Goal: Task Accomplishment & Management: Use online tool/utility

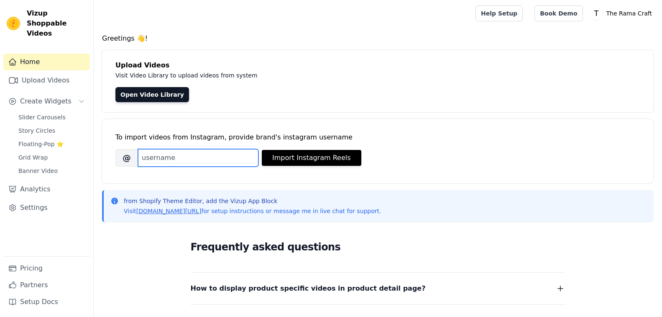
click at [217, 161] on input "Brand's Instagram Username" at bounding box center [198, 158] width 120 height 18
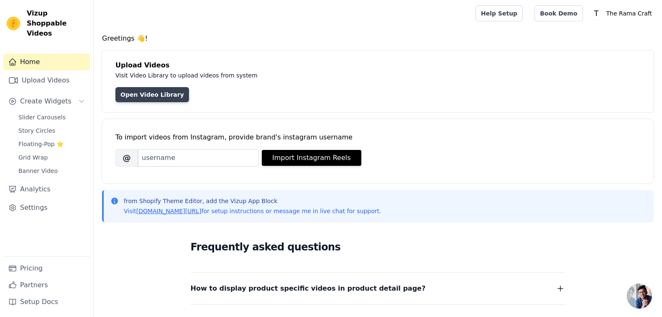
click at [151, 94] on link "Open Video Library" at bounding box center [152, 94] width 74 height 15
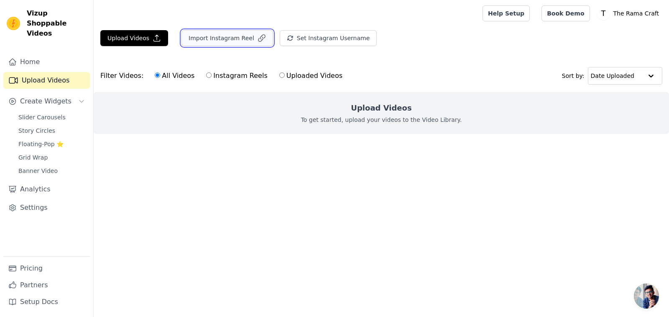
click at [240, 41] on button "Import Instagram Reel" at bounding box center [228, 38] width 92 height 16
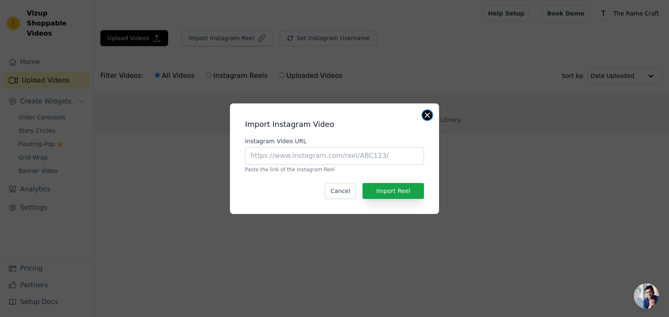
click at [429, 115] on button "Close modal" at bounding box center [427, 115] width 10 height 10
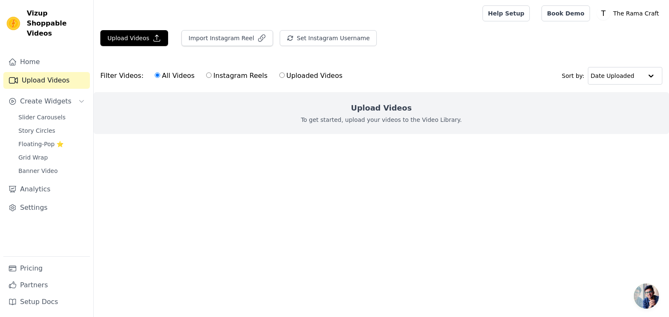
click at [279, 73] on input "Uploaded Videos" at bounding box center [281, 74] width 5 height 5
radio input "true"
click at [394, 101] on div "Upload Videos To get started, upload your videos to the Video Library." at bounding box center [382, 113] width 576 height 42
click at [155, 75] on label "All Videos" at bounding box center [174, 75] width 41 height 11
click at [155, 75] on input "All Videos" at bounding box center [157, 74] width 5 height 5
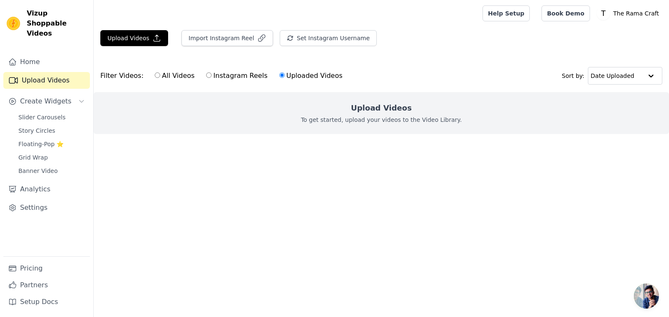
radio input "true"
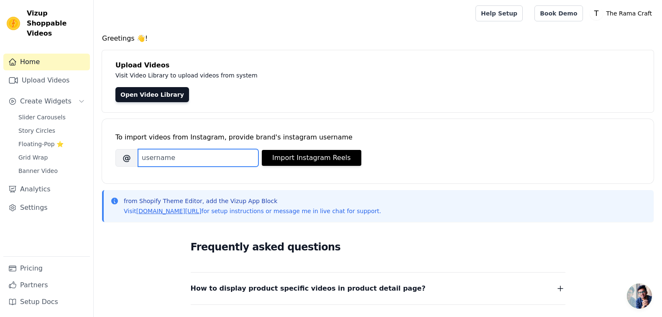
click at [194, 154] on input "Brand's Instagram Username" at bounding box center [198, 158] width 120 height 18
type input "theramacraft"
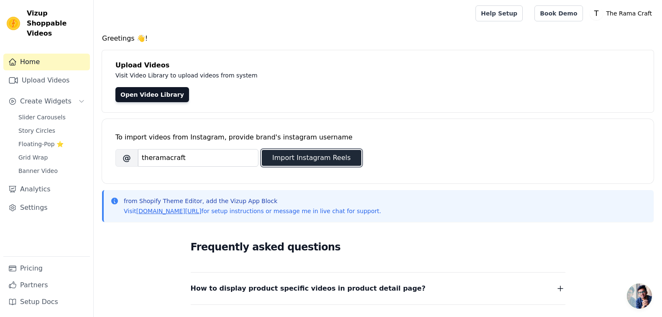
click at [311, 154] on button "Import Instagram Reels" at bounding box center [312, 158] width 100 height 16
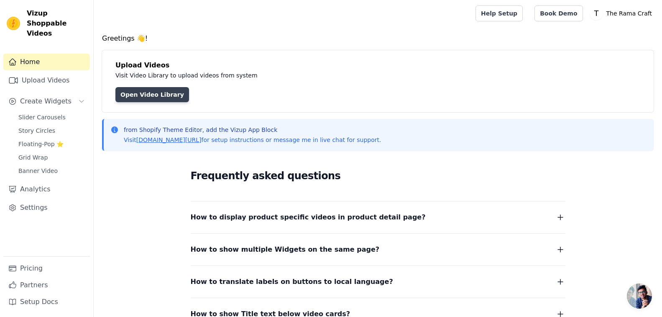
click at [156, 95] on link "Open Video Library" at bounding box center [152, 94] width 74 height 15
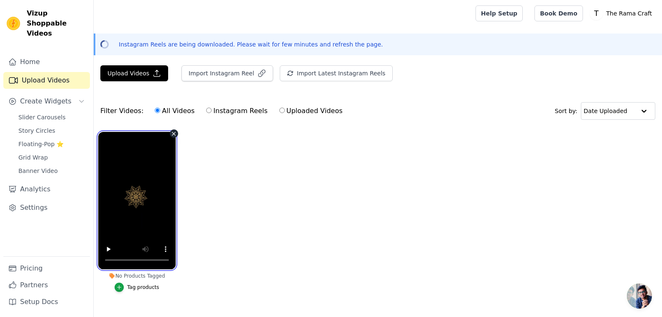
click at [143, 201] on video at bounding box center [136, 200] width 77 height 137
click at [162, 156] on video at bounding box center [136, 200] width 77 height 137
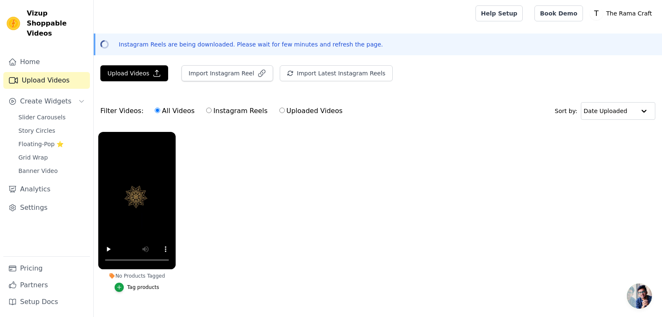
click at [144, 289] on div "Tag products" at bounding box center [143, 287] width 32 height 7
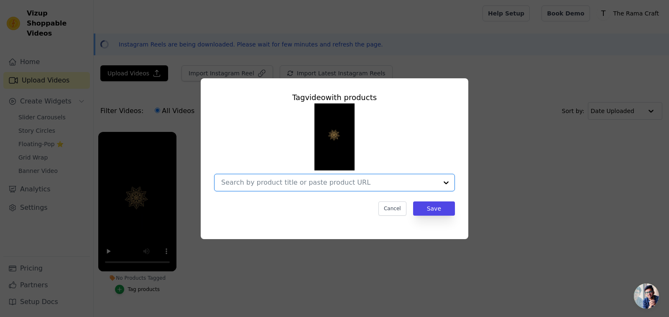
click at [289, 183] on input "No Products Tagged Tag video with products Option undefined, selected. Cancel S…" at bounding box center [329, 182] width 217 height 8
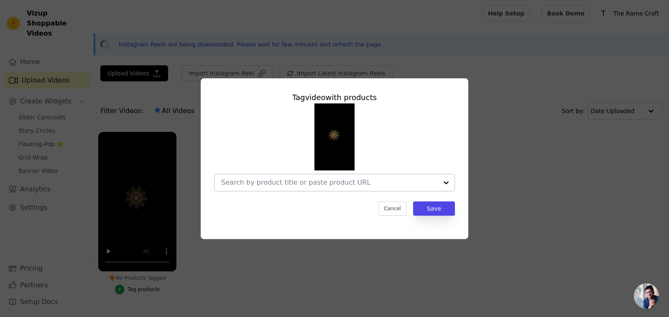
click at [446, 181] on div at bounding box center [446, 182] width 17 height 17
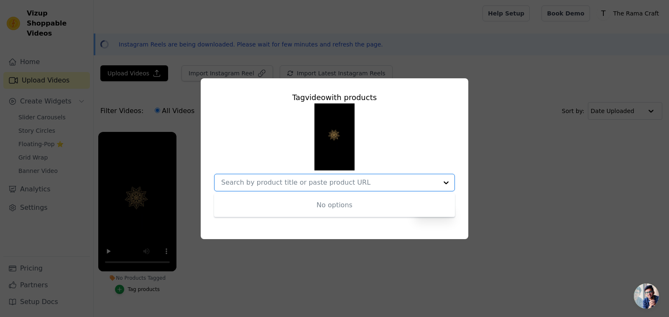
click at [446, 181] on div at bounding box center [446, 182] width 17 height 17
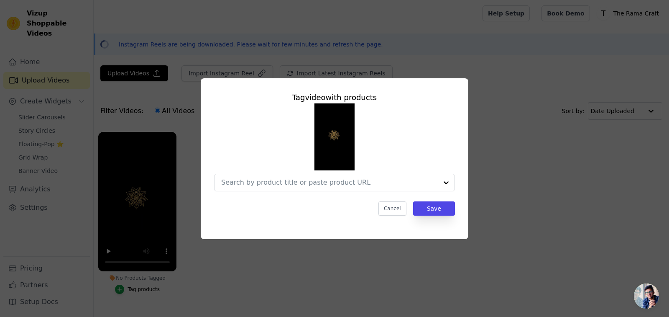
click at [452, 121] on div at bounding box center [334, 147] width 241 height 88
click at [513, 153] on div "Tag video with products Cancel Save" at bounding box center [334, 158] width 642 height 187
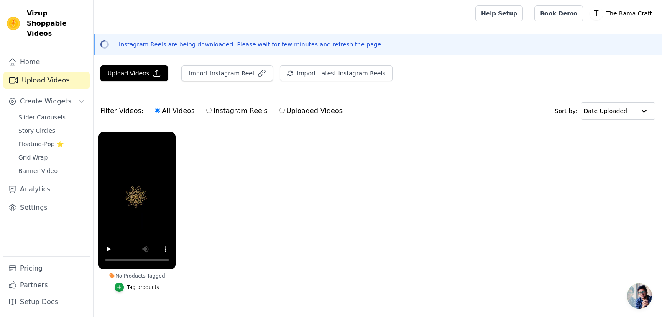
click at [239, 169] on ul "No Products Tagged Tag products" at bounding box center [378, 220] width 568 height 186
click at [276, 45] on p "Instagram Reels are being downloaded. Please wait for few minutes and refresh t…" at bounding box center [251, 44] width 264 height 8
click at [51, 113] on span "Slider Carousels" at bounding box center [41, 117] width 47 height 8
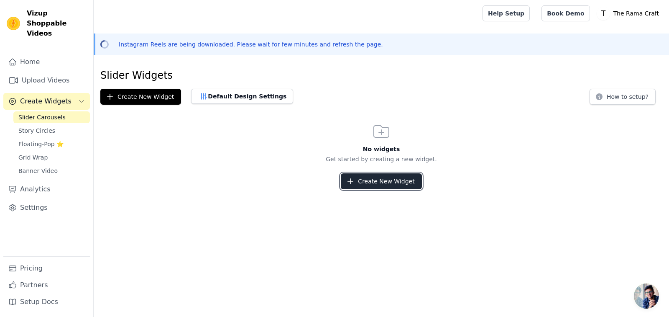
click at [382, 176] on button "Create New Widget" at bounding box center [381, 181] width 81 height 16
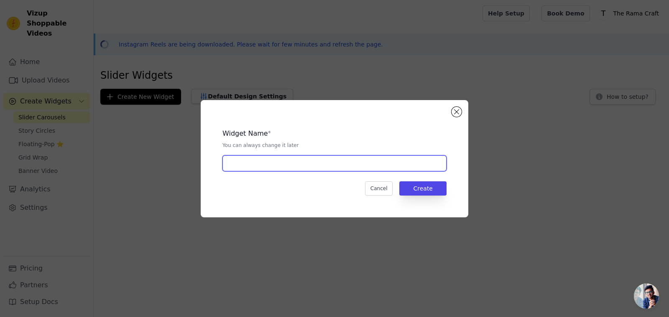
click at [297, 163] on input "text" at bounding box center [335, 163] width 224 height 16
type input "slidre"
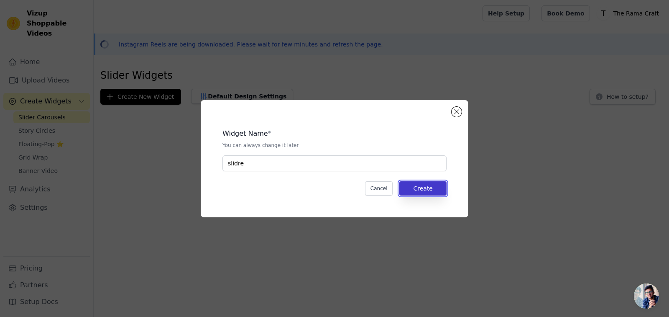
click at [417, 184] on button "Create" at bounding box center [422, 188] width 47 height 14
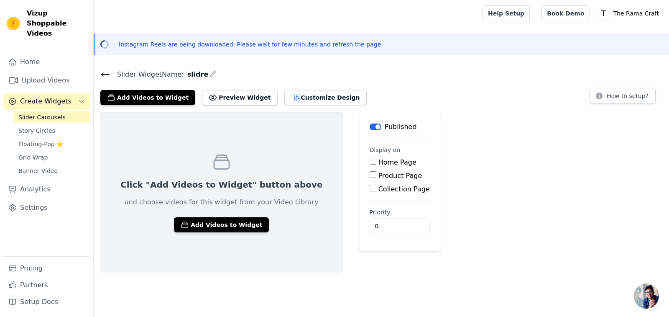
click at [370, 162] on input "Home Page" at bounding box center [373, 161] width 7 height 7
checkbox input "true"
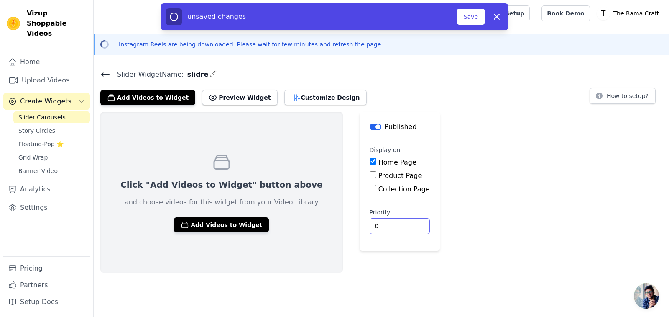
click at [370, 227] on input "0" at bounding box center [400, 226] width 60 height 16
type input "1"
click at [371, 222] on input "1" at bounding box center [400, 226] width 60 height 16
click at [557, 129] on div "Click "Add Videos to Widget" button above and choose videos for this widget fro…" at bounding box center [382, 192] width 576 height 161
click at [481, 13] on button "Save" at bounding box center [471, 17] width 28 height 16
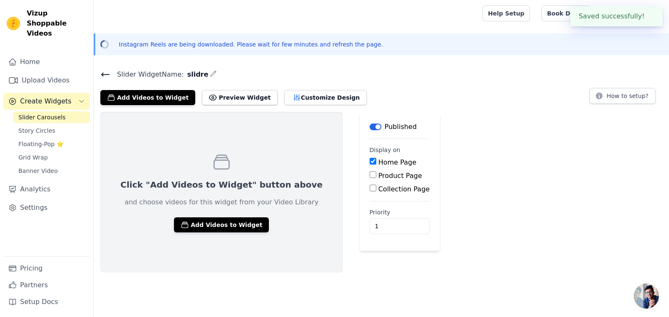
click at [473, 21] on div at bounding box center [286, 13] width 372 height 27
click at [237, 97] on button "Preview Widget" at bounding box center [239, 97] width 75 height 15
